Goal: Navigation & Orientation: Find specific page/section

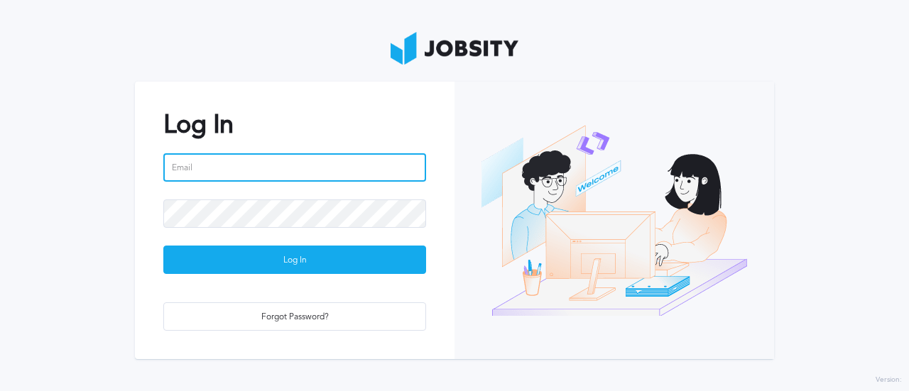
click at [236, 165] on input "email" at bounding box center [294, 167] width 263 height 28
paste input "[PERSON_NAME][EMAIL_ADDRESS][PERSON_NAME][DOMAIN_NAME]"
type input "[PERSON_NAME][EMAIL_ADDRESS][PERSON_NAME][DOMAIN_NAME]"
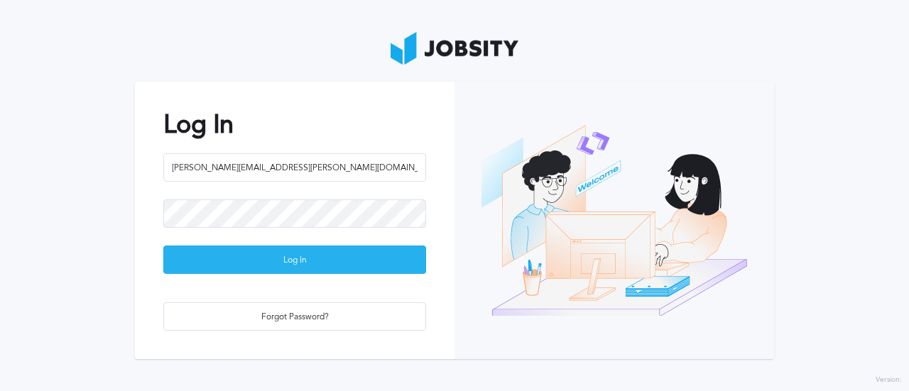
click at [267, 261] on div "Log In" at bounding box center [294, 260] width 261 height 28
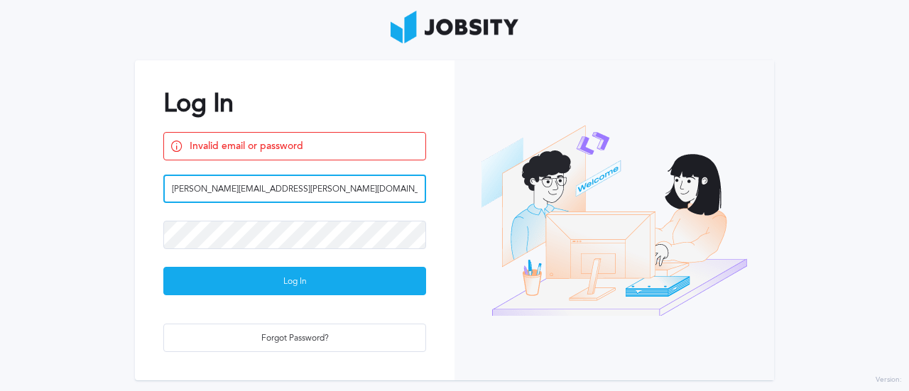
click at [307, 179] on input "[PERSON_NAME][EMAIL_ADDRESS][PERSON_NAME][DOMAIN_NAME]" at bounding box center [294, 189] width 263 height 28
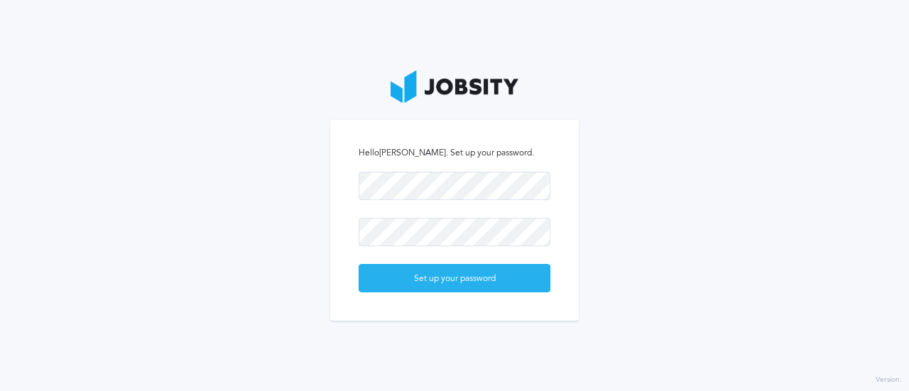
click at [455, 286] on div "Set up your password" at bounding box center [454, 279] width 190 height 28
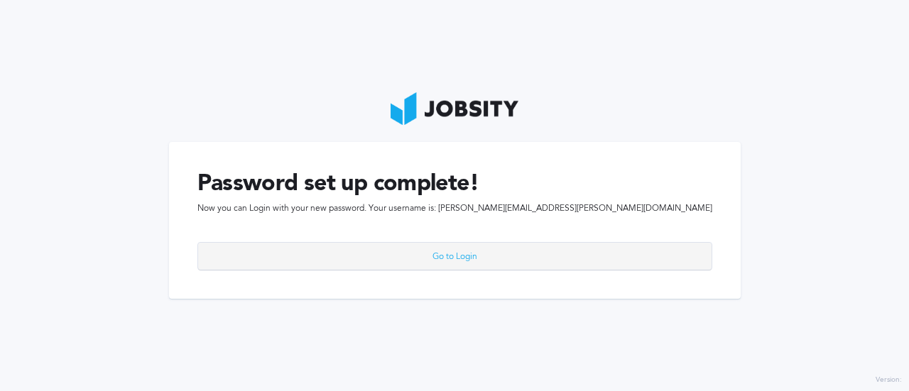
click at [453, 257] on div "Go to Login" at bounding box center [454, 257] width 513 height 28
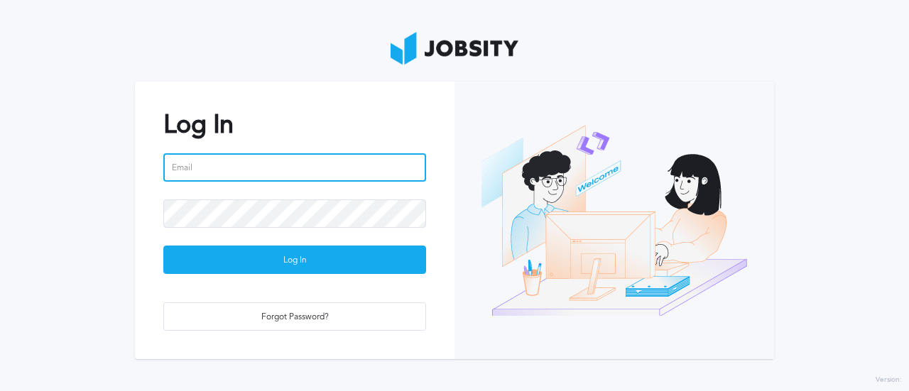
click at [320, 164] on input "email" at bounding box center [294, 167] width 263 height 28
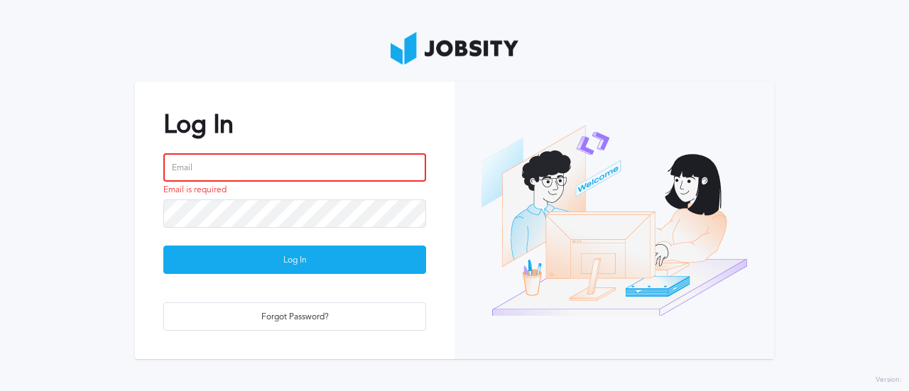
click at [256, 160] on input "email" at bounding box center [294, 167] width 263 height 28
paste input "[PERSON_NAME][EMAIL_ADDRESS][PERSON_NAME][DOMAIN_NAME]"
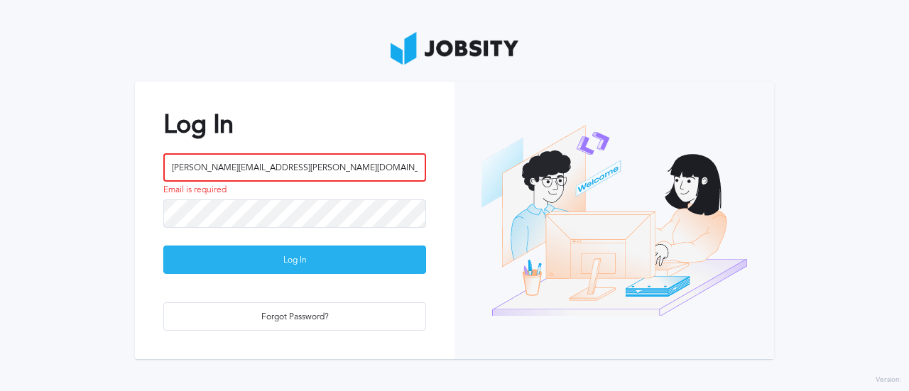
type input "[PERSON_NAME][EMAIL_ADDRESS][PERSON_NAME][DOMAIN_NAME]"
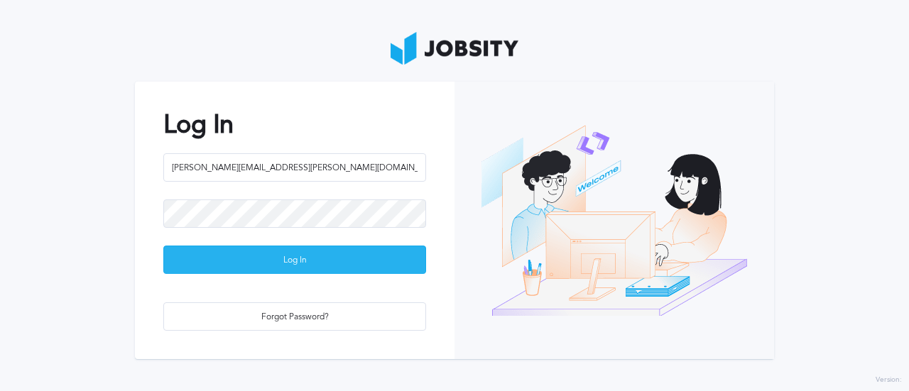
click at [273, 262] on div "Log In" at bounding box center [294, 260] width 261 height 28
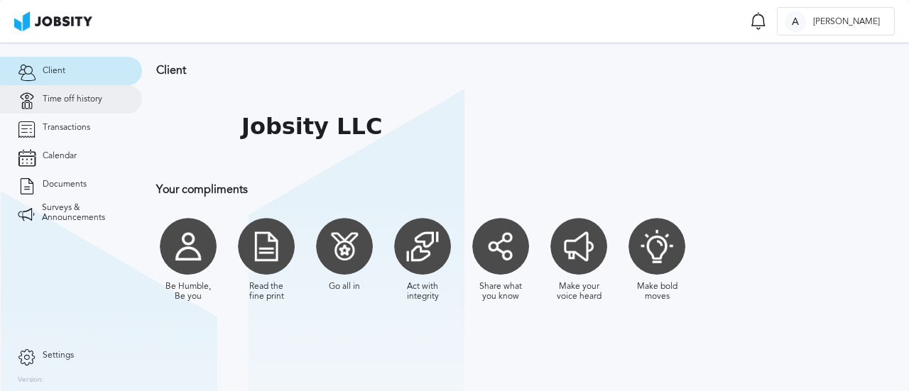
click at [104, 96] on link "Time off history" at bounding box center [71, 99] width 142 height 28
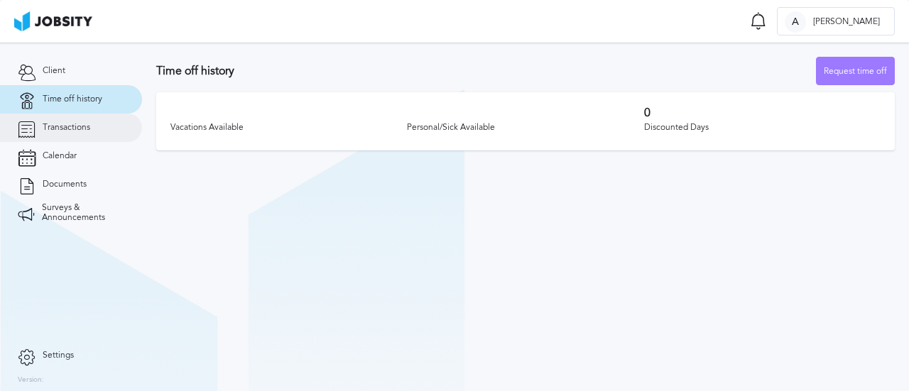
click at [82, 132] on span "Transactions" at bounding box center [67, 128] width 48 height 10
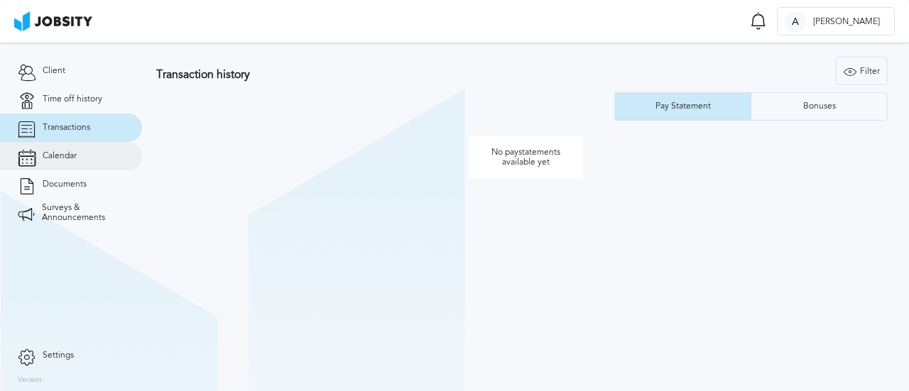
click at [75, 163] on link "Calendar" at bounding box center [71, 156] width 142 height 28
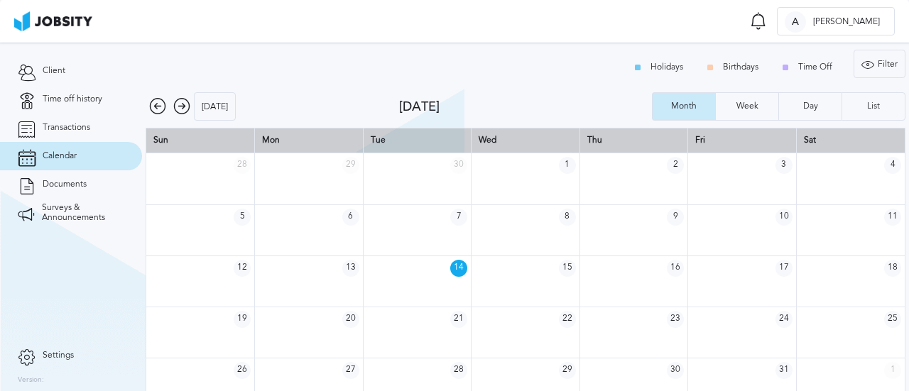
scroll to position [18, 0]
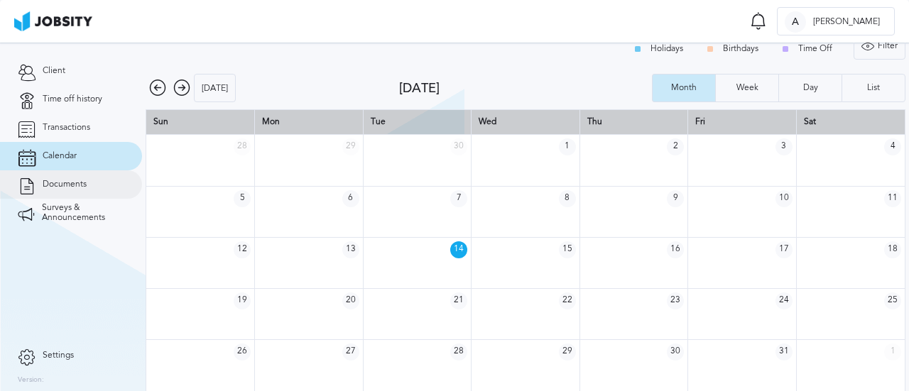
click at [95, 180] on link "Documents" at bounding box center [71, 184] width 142 height 28
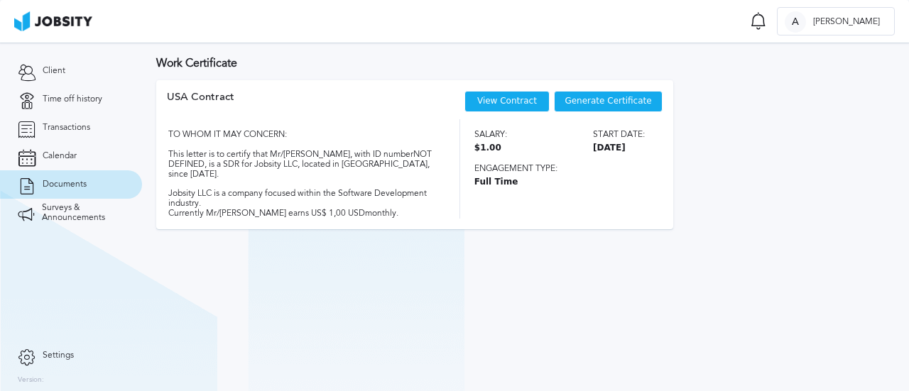
click at [514, 104] on link "View Contract" at bounding box center [507, 101] width 60 height 10
click at [75, 216] on span "Surveys & Announcements" at bounding box center [83, 213] width 82 height 20
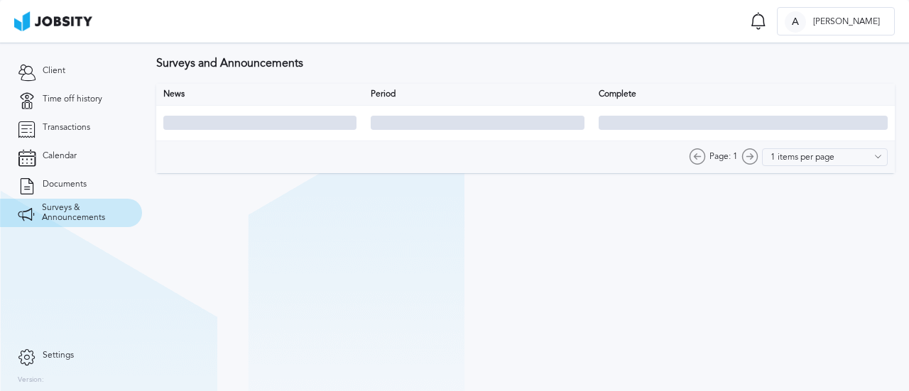
type input "10 items per page"
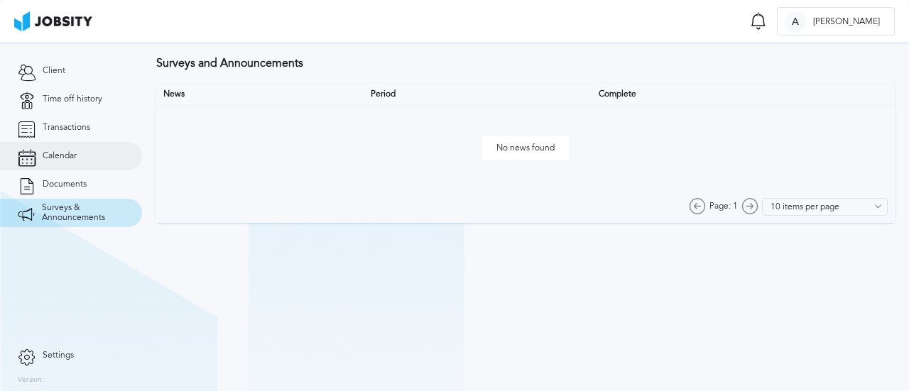
click at [59, 158] on span "Calendar" at bounding box center [60, 156] width 34 height 10
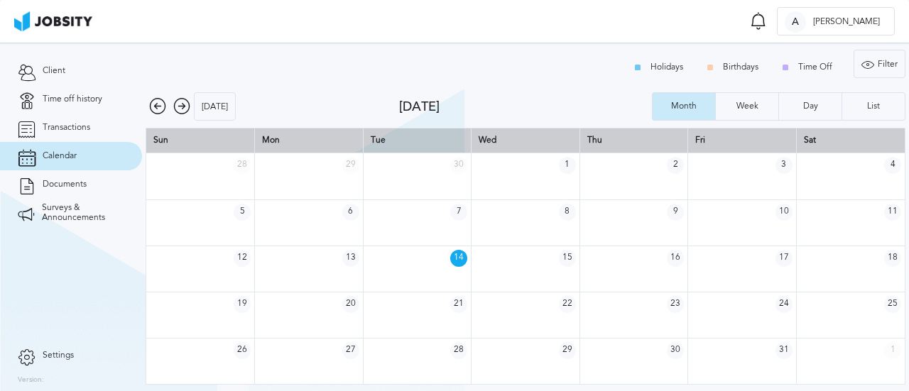
click at [62, 155] on span "Calendar" at bounding box center [60, 156] width 34 height 10
click at [68, 129] on span "Transactions" at bounding box center [67, 128] width 48 height 10
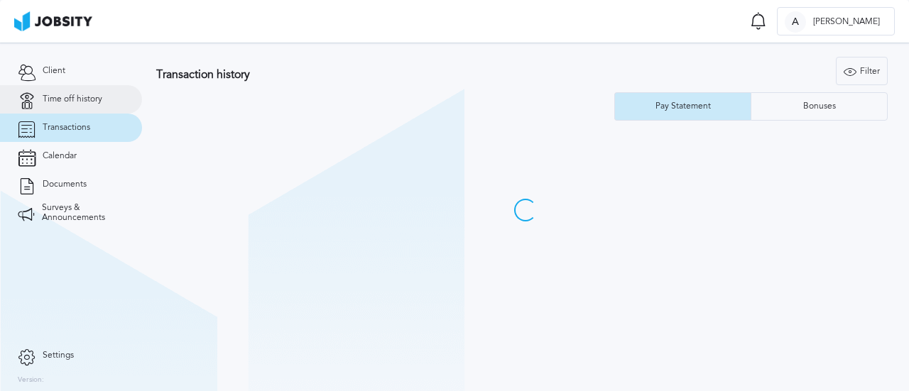
click at [75, 92] on link "Time off history" at bounding box center [71, 99] width 142 height 28
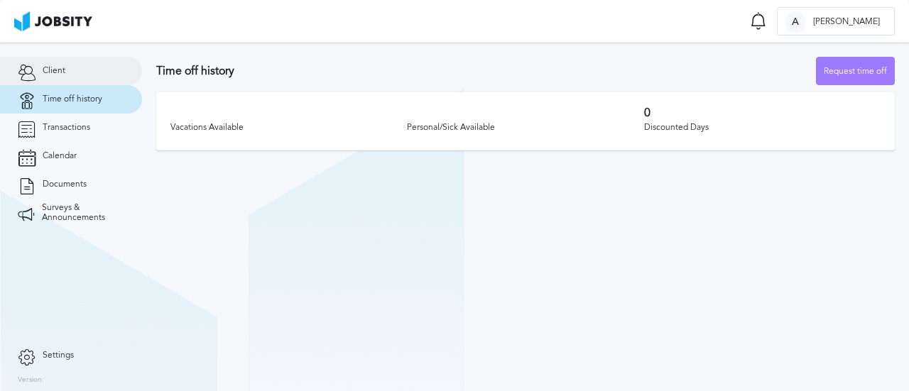
click at [65, 75] on link "Client" at bounding box center [71, 71] width 142 height 28
